Goal: Task Accomplishment & Management: Manage account settings

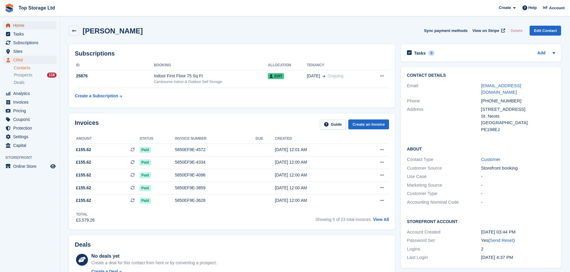
click at [25, 23] on span "Home" at bounding box center [31, 25] width 36 height 8
click at [259, 152] on td at bounding box center [264, 149] width 19 height 13
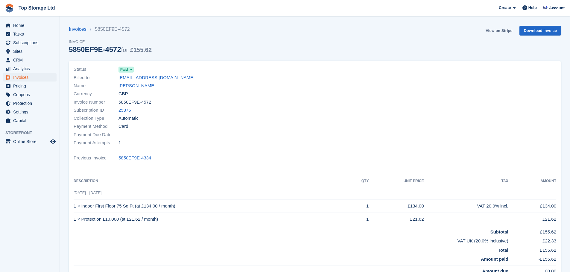
click at [501, 31] on link "View on Stripe" at bounding box center [498, 31] width 31 height 10
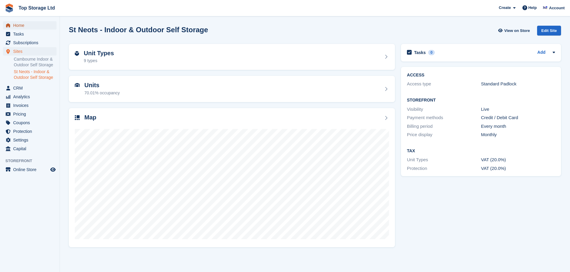
click at [20, 24] on span "Home" at bounding box center [31, 25] width 36 height 8
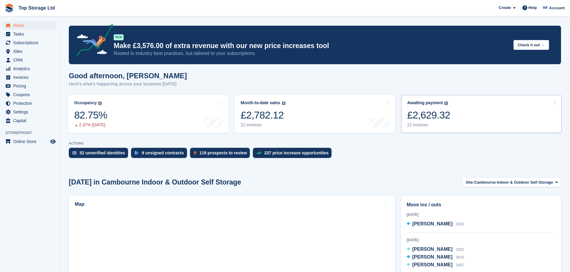
click at [451, 109] on link "Awaiting payment The total outstanding balance on all open invoices. £2,629.32 …" at bounding box center [481, 114] width 160 height 38
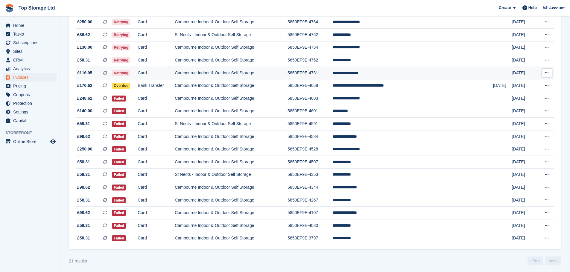
scroll to position [125, 0]
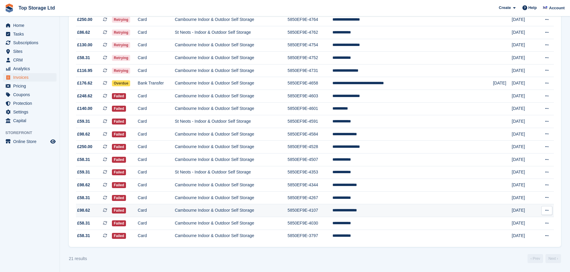
click at [236, 211] on td "Cambourne Indoor & Outdoor Self Storage" at bounding box center [231, 210] width 113 height 13
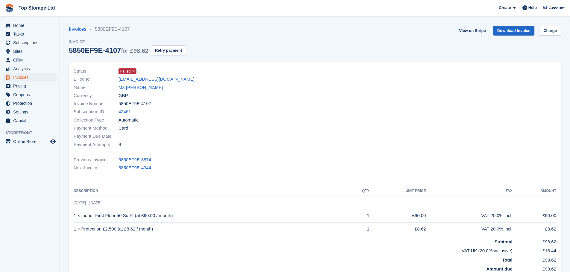
click at [132, 70] on icon at bounding box center [133, 72] width 3 height 4
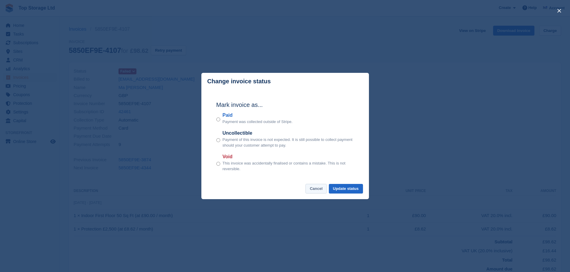
click at [322, 190] on button "Cancel" at bounding box center [315, 189] width 21 height 10
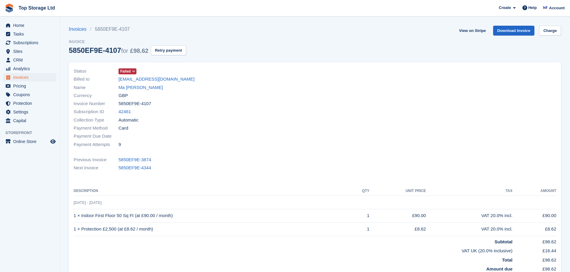
drag, startPoint x: 156, startPoint y: 105, endPoint x: 119, endPoint y: 105, distance: 37.7
click at [119, 105] on div "Invoice Number 5850EF9E-4107" at bounding box center [193, 104] width 238 height 8
copy span "5850EF9E-4107"
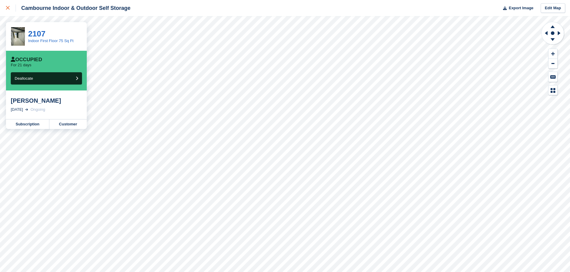
click at [5, 7] on link at bounding box center [8, 8] width 16 height 16
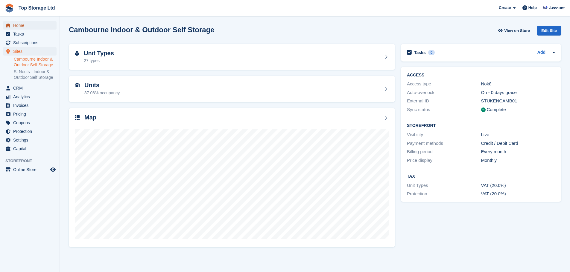
click at [18, 25] on span "Home" at bounding box center [31, 25] width 36 height 8
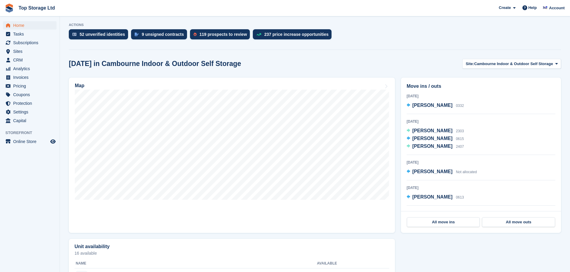
scroll to position [120, 0]
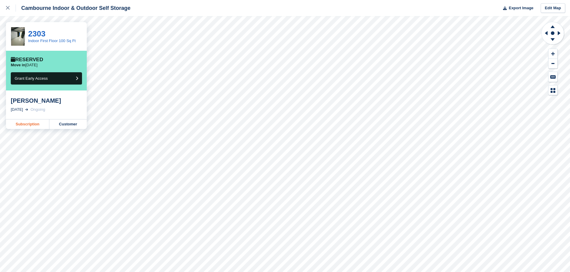
click at [32, 127] on link "Subscription" at bounding box center [27, 125] width 43 height 10
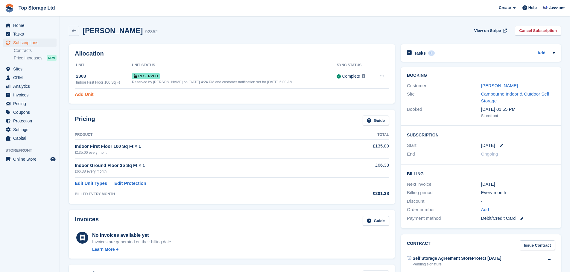
click at [87, 94] on link "Add Unit" at bounding box center [84, 94] width 19 height 7
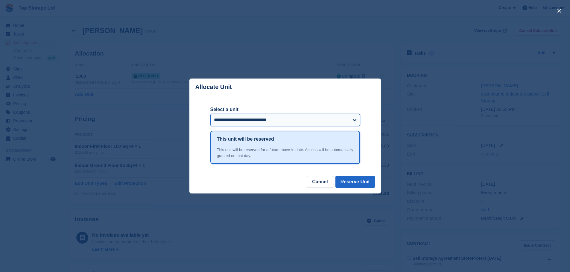
click at [278, 122] on select "**********" at bounding box center [284, 120] width 149 height 12
click at [279, 53] on div "close" at bounding box center [285, 136] width 570 height 272
